Goal: Task Accomplishment & Management: Manage account settings

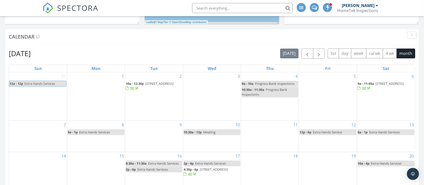
scroll to position [168, 0]
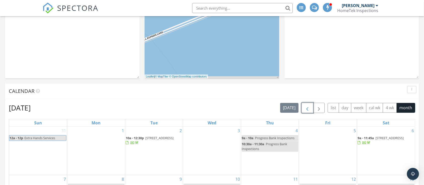
click at [306, 105] on span "button" at bounding box center [307, 108] width 6 height 6
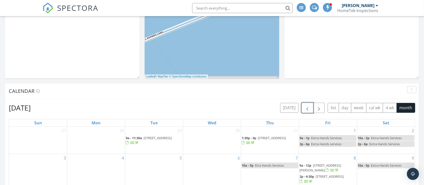
click at [306, 105] on span "button" at bounding box center [307, 108] width 6 height 6
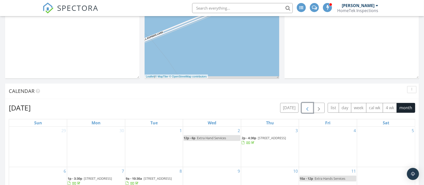
click at [306, 105] on span "button" at bounding box center [307, 108] width 6 height 6
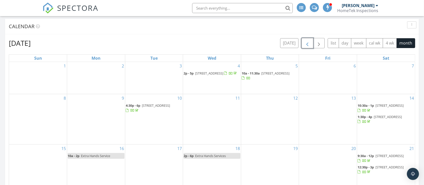
scroll to position [235, 0]
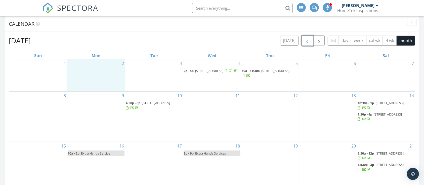
click at [102, 68] on div "2" at bounding box center [96, 75] width 58 height 32
click at [302, 36] on button "button" at bounding box center [308, 40] width 12 height 10
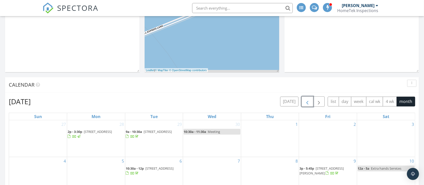
scroll to position [201, 0]
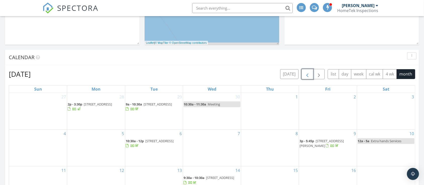
click at [311, 70] on button "button" at bounding box center [308, 74] width 12 height 10
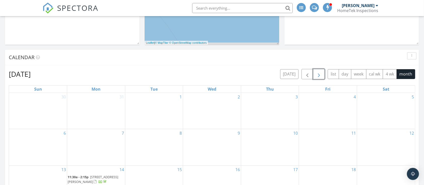
click at [317, 71] on span "button" at bounding box center [319, 74] width 6 height 6
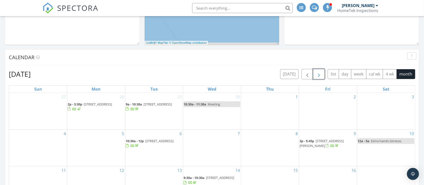
click at [317, 71] on span "button" at bounding box center [319, 74] width 6 height 6
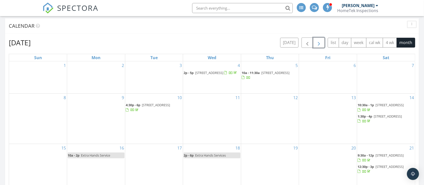
scroll to position [235, 0]
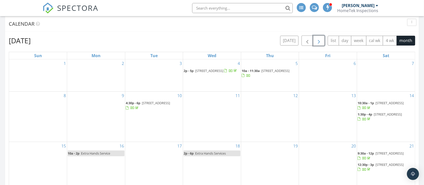
click at [320, 38] on span "button" at bounding box center [319, 41] width 6 height 6
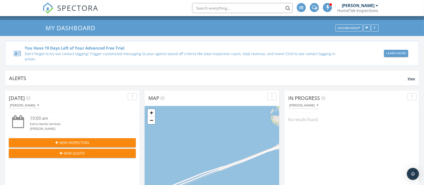
scroll to position [0, 0]
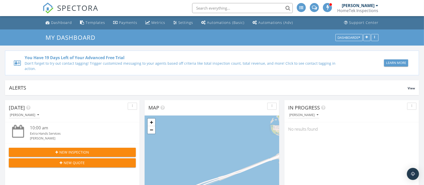
click at [130, 104] on div "button" at bounding box center [132, 106] width 5 height 4
click at [131, 126] on link "Delete" at bounding box center [141, 124] width 26 height 12
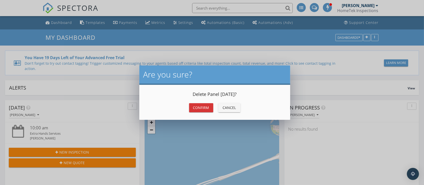
click at [199, 109] on div "Confirm" at bounding box center [201, 107] width 16 height 5
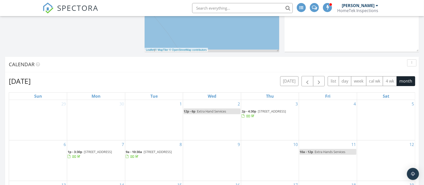
scroll to position [235, 0]
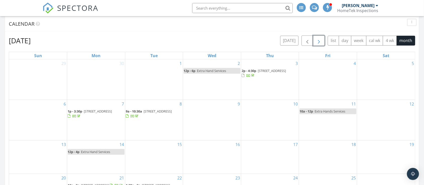
click at [319, 38] on span "button" at bounding box center [319, 41] width 6 height 6
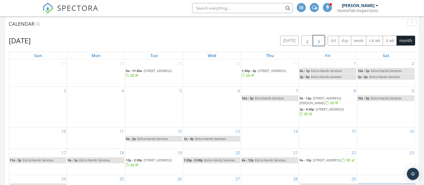
click at [319, 38] on span "button" at bounding box center [319, 41] width 6 height 6
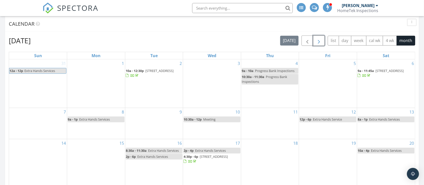
click at [318, 38] on span "button" at bounding box center [319, 41] width 6 height 6
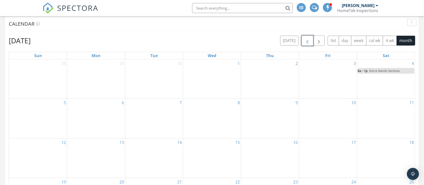
click at [305, 38] on span "button" at bounding box center [307, 41] width 6 height 6
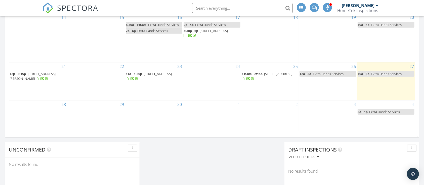
scroll to position [369, 0]
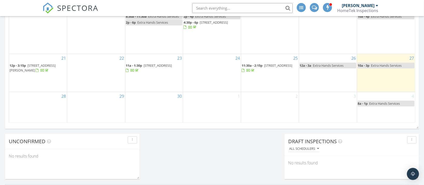
click at [386, 101] on span "Extra Hands Services" at bounding box center [384, 103] width 31 height 5
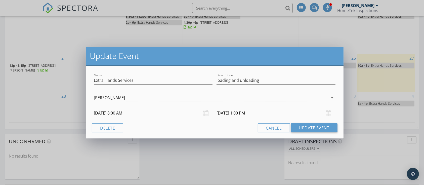
click at [379, 118] on div "Update Event Name Extra Hands Services Description loading and unloading Stefan…" at bounding box center [212, 92] width 424 height 185
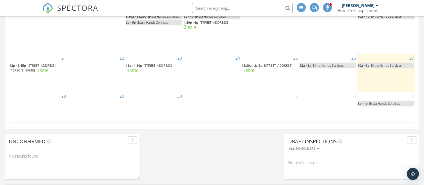
click at [382, 63] on span "Extra Hands Services" at bounding box center [386, 65] width 31 height 5
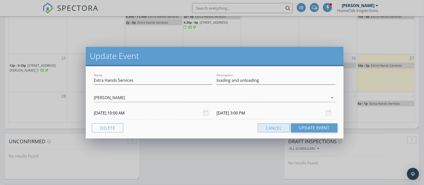
click at [268, 129] on button "Cancel" at bounding box center [274, 127] width 32 height 9
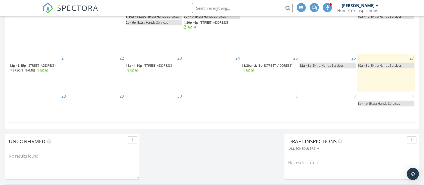
click at [375, 63] on span "Extra Hands Services" at bounding box center [386, 65] width 31 height 5
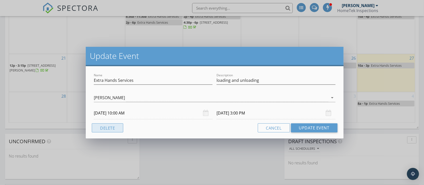
click at [112, 126] on button "Delete" at bounding box center [107, 127] width 31 height 9
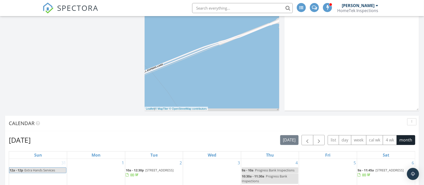
scroll to position [134, 0]
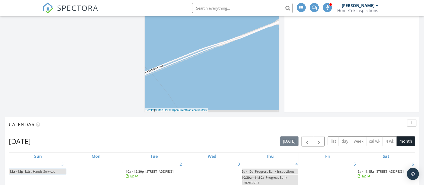
click at [308, 139] on span "button" at bounding box center [307, 141] width 6 height 6
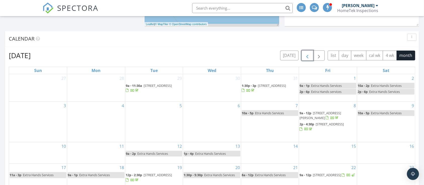
scroll to position [268, 0]
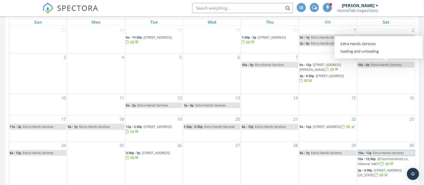
click at [373, 62] on span "Extra Hands Services" at bounding box center [386, 64] width 31 height 5
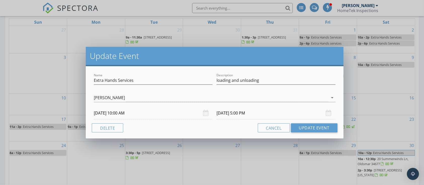
click at [380, 66] on div "Update Event Name Extra Hands Services Description loading and unloading Stefan…" at bounding box center [212, 92] width 424 height 185
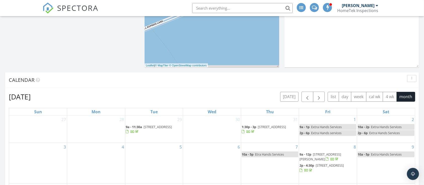
scroll to position [168, 0]
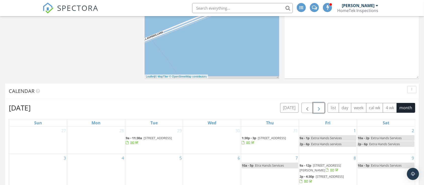
click at [321, 105] on span "button" at bounding box center [319, 108] width 6 height 6
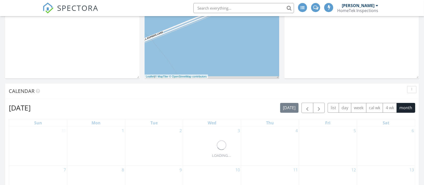
scroll to position [2, 2]
